Goal: Information Seeking & Learning: Check status

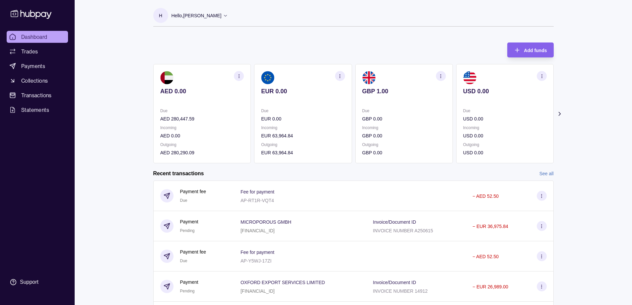
click at [236, 74] on section "button" at bounding box center [239, 76] width 10 height 10
click at [201, 130] on p "Incoming" at bounding box center [202, 127] width 84 height 7
click at [197, 74] on link "View transactions" at bounding box center [190, 75] width 36 height 7
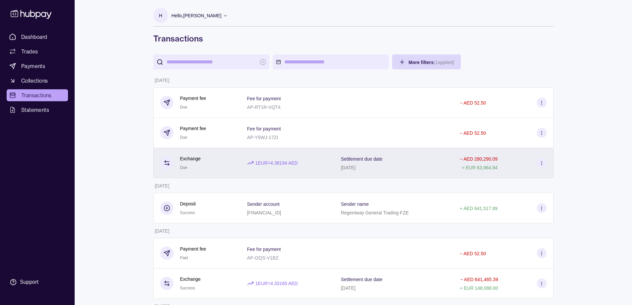
click at [542, 161] on icon at bounding box center [541, 163] width 5 height 5
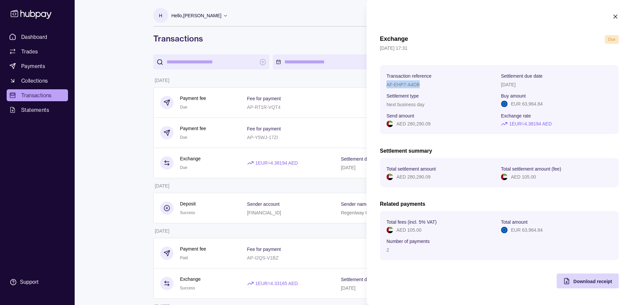
drag, startPoint x: 387, startPoint y: 84, endPoint x: 420, endPoint y: 85, distance: 33.2
click at [420, 85] on div "AF-EHP7-A4DB" at bounding box center [442, 84] width 111 height 8
drag, startPoint x: 388, startPoint y: 85, endPoint x: 413, endPoint y: 85, distance: 24.9
click at [413, 85] on p "AF-EHP7-A4DB" at bounding box center [403, 84] width 33 height 5
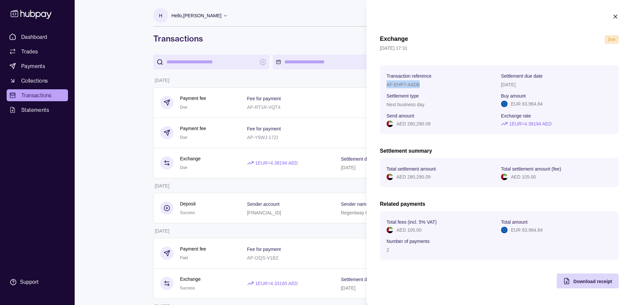
drag, startPoint x: 420, startPoint y: 86, endPoint x: 384, endPoint y: 86, distance: 36.2
click at [384, 86] on section "Transaction reference AF-EHP7-A4DB Settlement due date [DATE] Settlement type N…" at bounding box center [499, 99] width 239 height 69
copy p "AF-EHP7-A4DB"
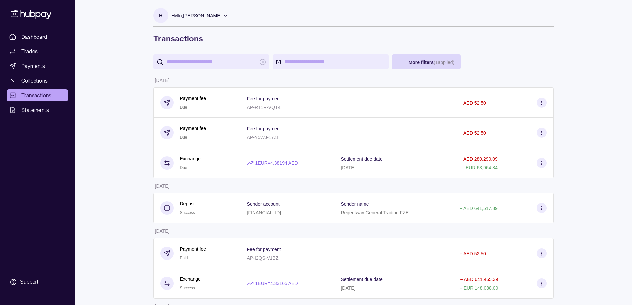
click at [167, 15] on section "H" at bounding box center [160, 15] width 15 height 15
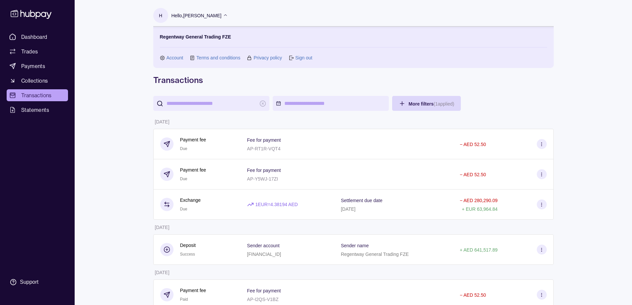
click at [291, 58] on icon at bounding box center [291, 57] width 5 height 5
click at [303, 60] on link "Sign out" at bounding box center [303, 57] width 17 height 7
click at [298, 62] on div "Regentway General Trading FZE Account Terms and conditions Privacy policy Sign …" at bounding box center [353, 47] width 400 height 41
